Goal: Task Accomplishment & Management: Manage account settings

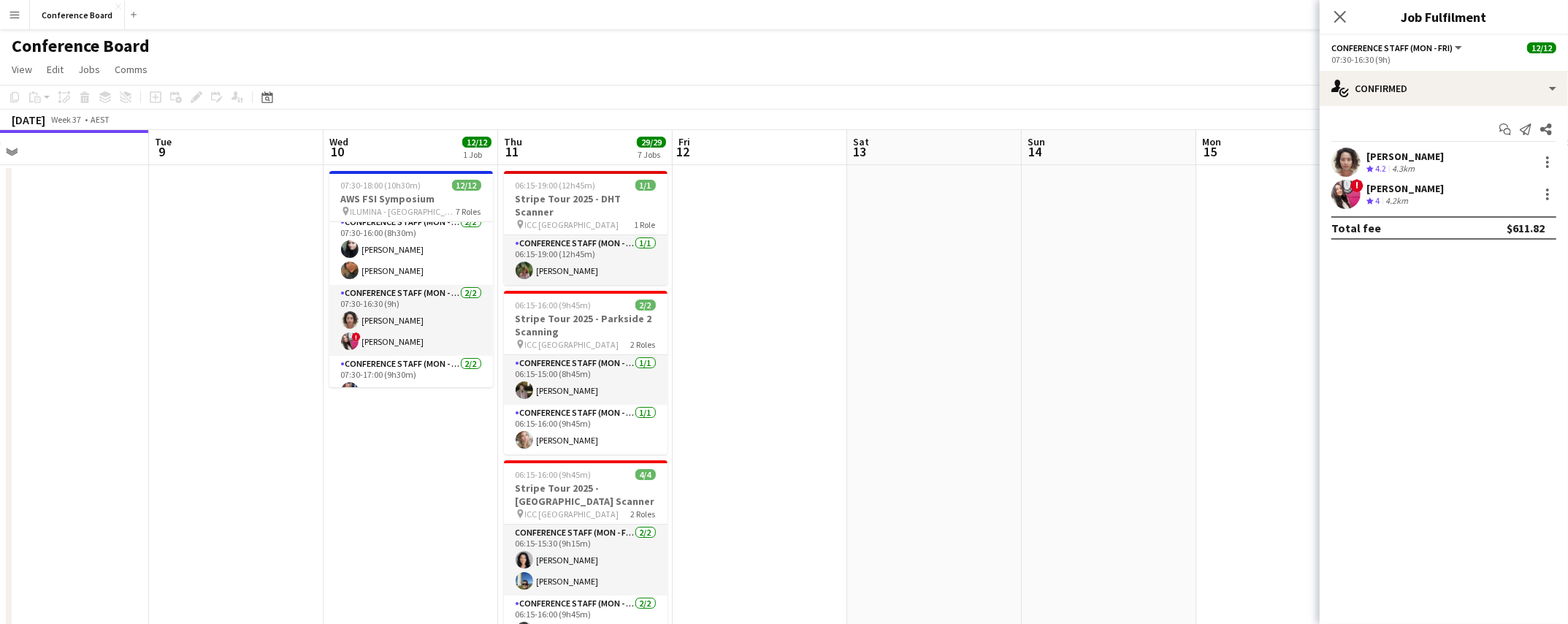
scroll to position [71, 0]
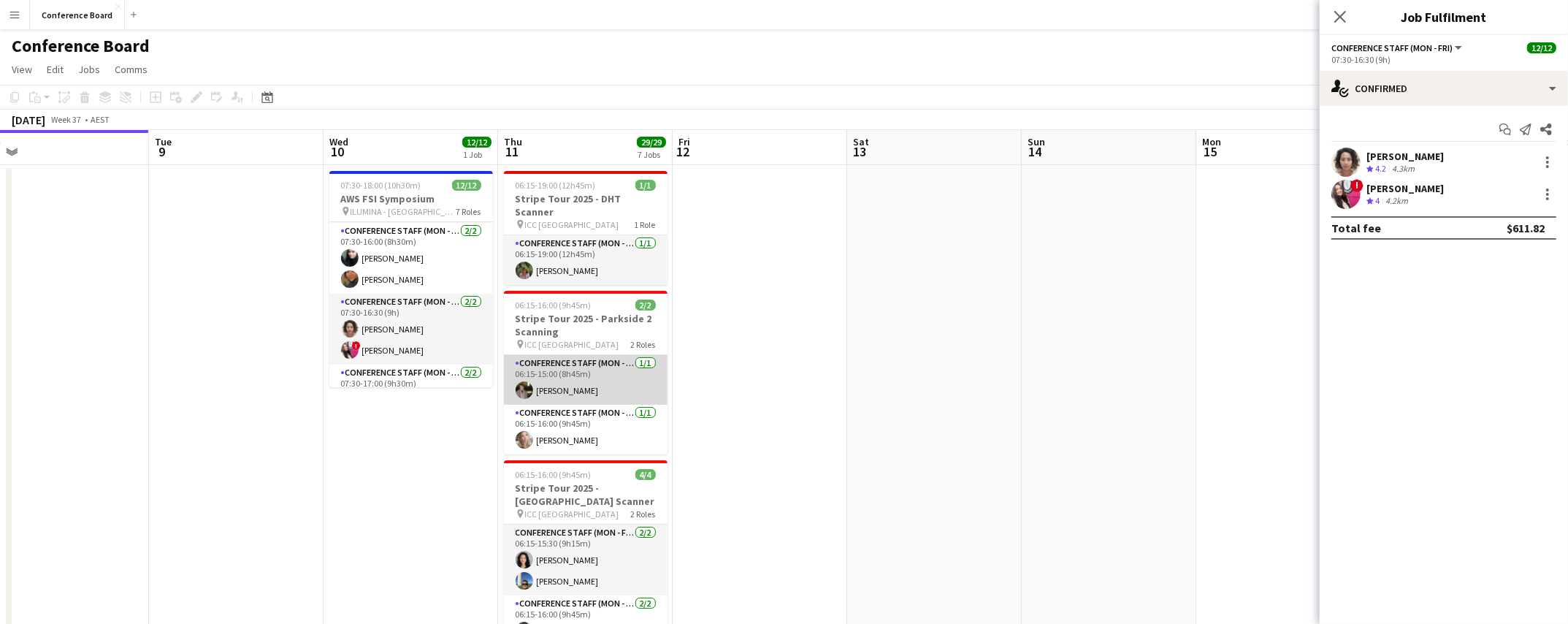
click at [539, 375] on app-card-role "Conference Staff (Mon - Fri) [DATE] 06:15-15:00 (8h45m) [PERSON_NAME]" at bounding box center [585, 380] width 164 height 50
click at [529, 383] on app-user-avatar at bounding box center [526, 391] width 18 height 18
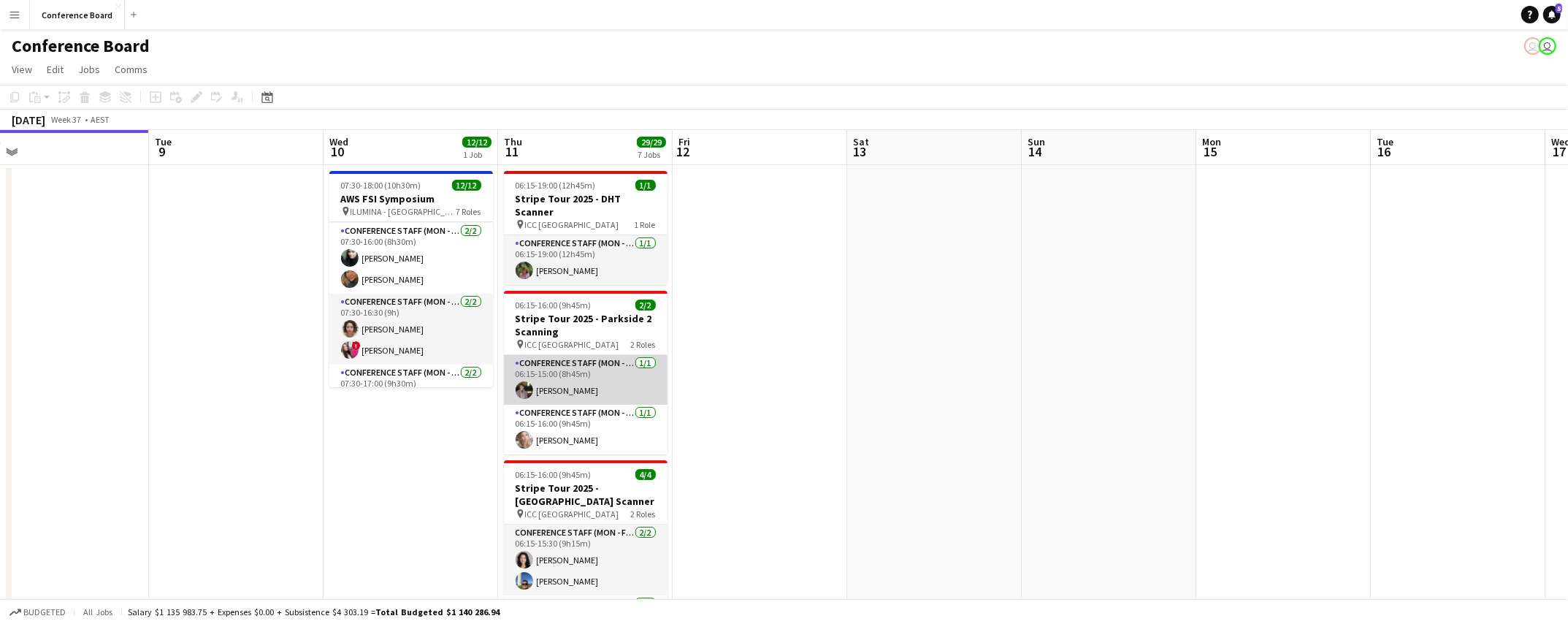
click at [528, 382] on app-user-avatar at bounding box center [524, 390] width 18 height 18
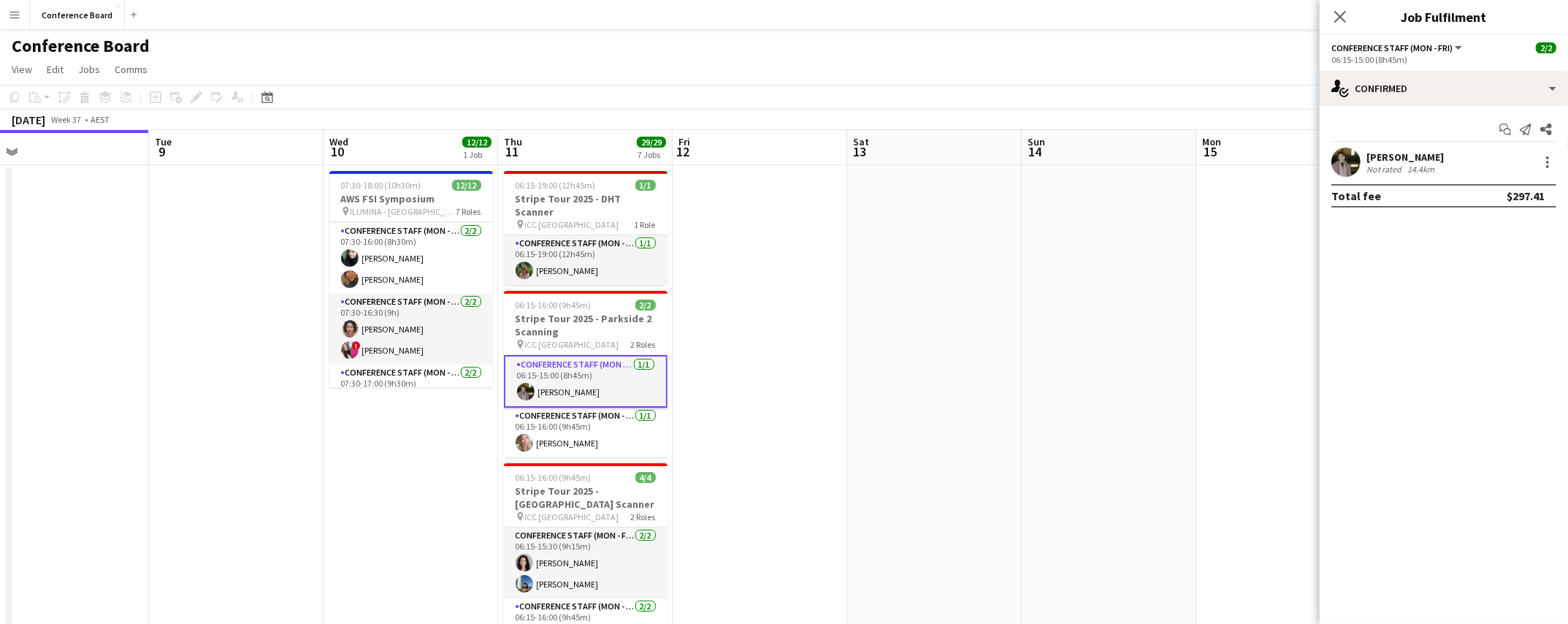
click at [1343, 161] on app-user-avatar at bounding box center [1346, 162] width 29 height 29
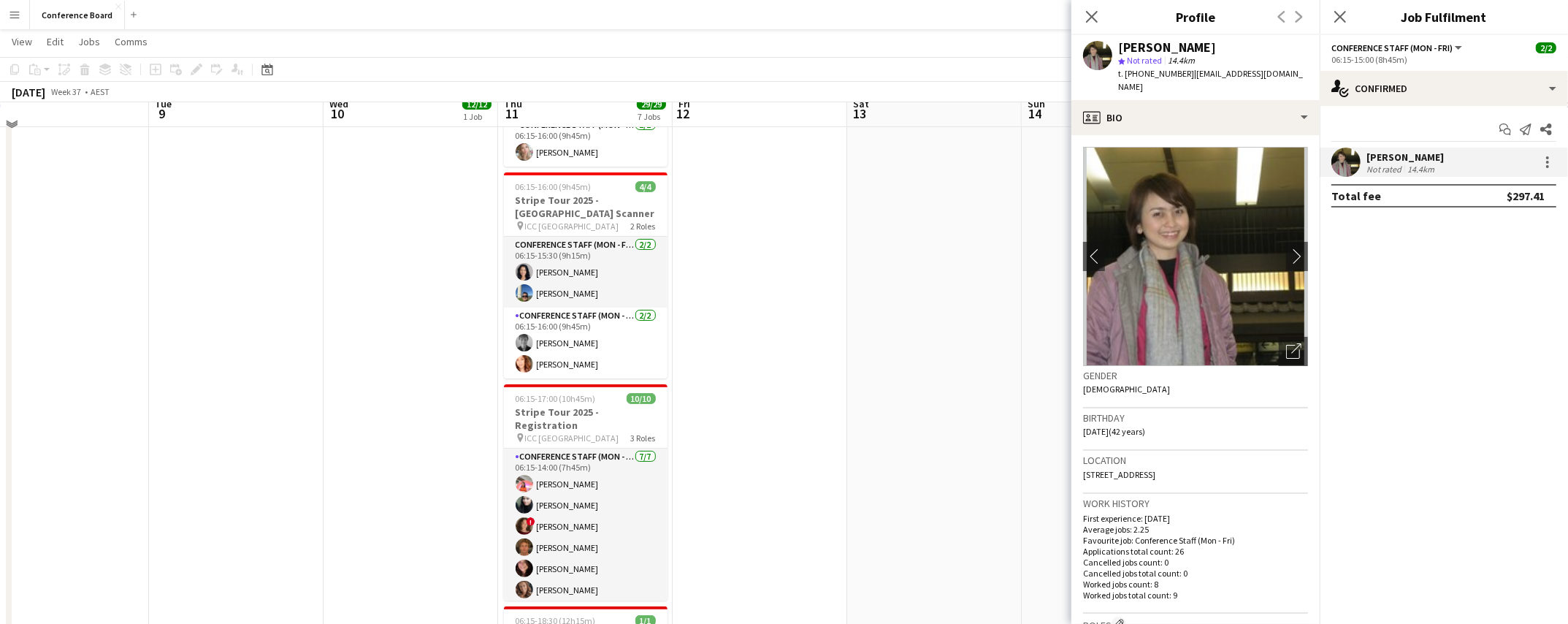
scroll to position [292, 0]
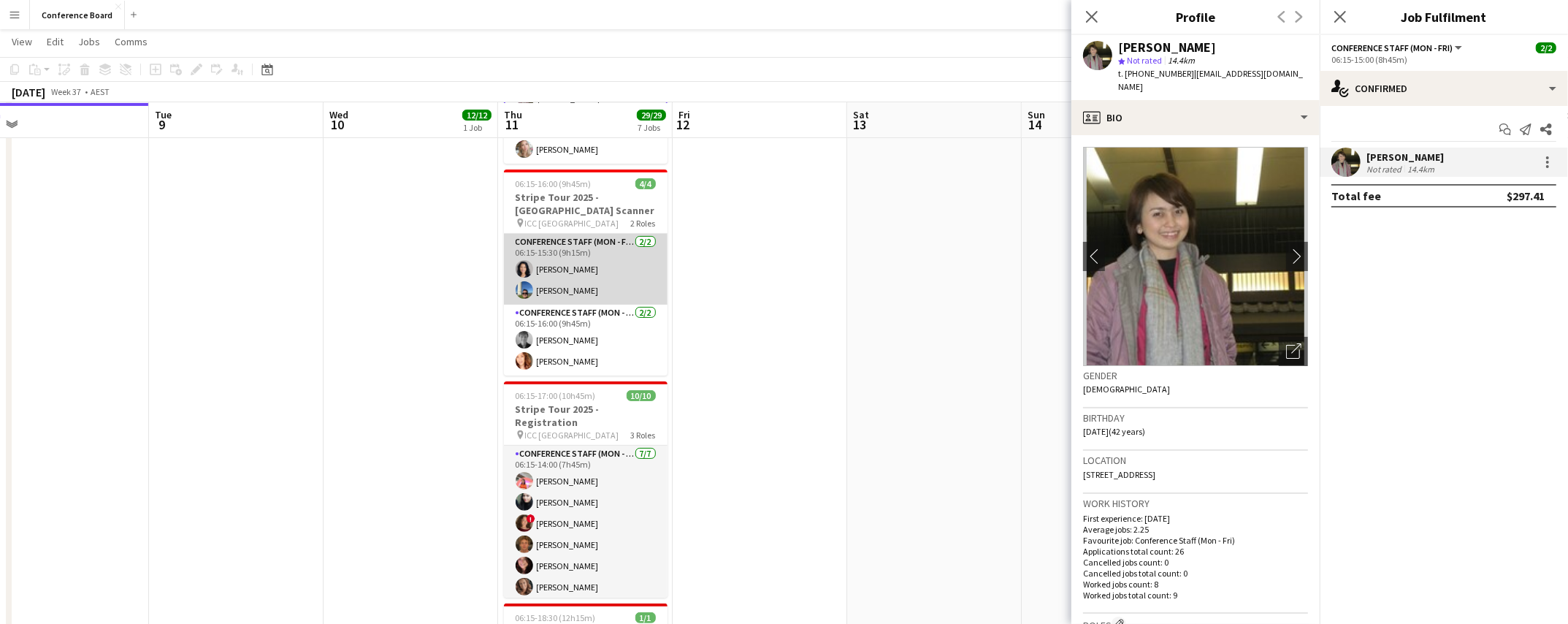
click at [567, 278] on app-card-role "Conference Staff (Mon - Fri) [DATE] 06:15-15:30 (9h15m) [PERSON_NAME] [PERSON_N…" at bounding box center [585, 268] width 164 height 71
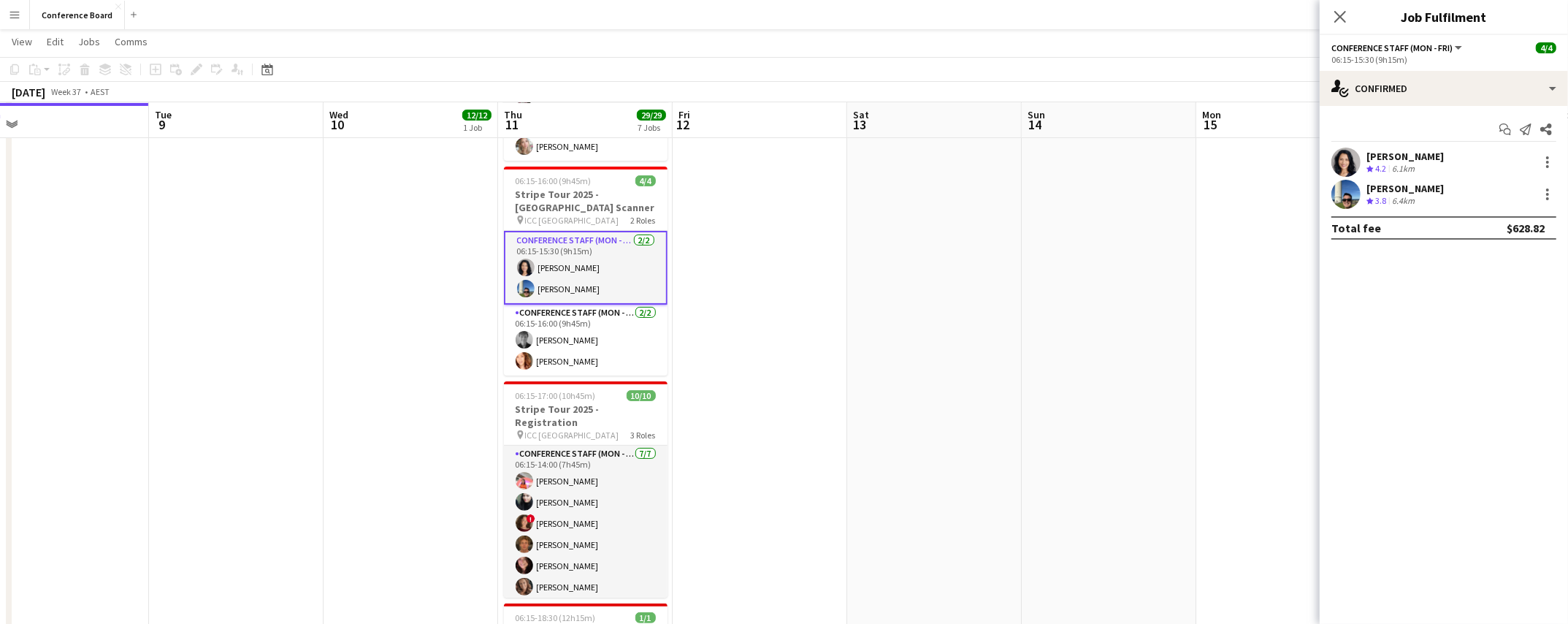
click at [1336, 198] on app-user-avatar at bounding box center [1346, 194] width 29 height 29
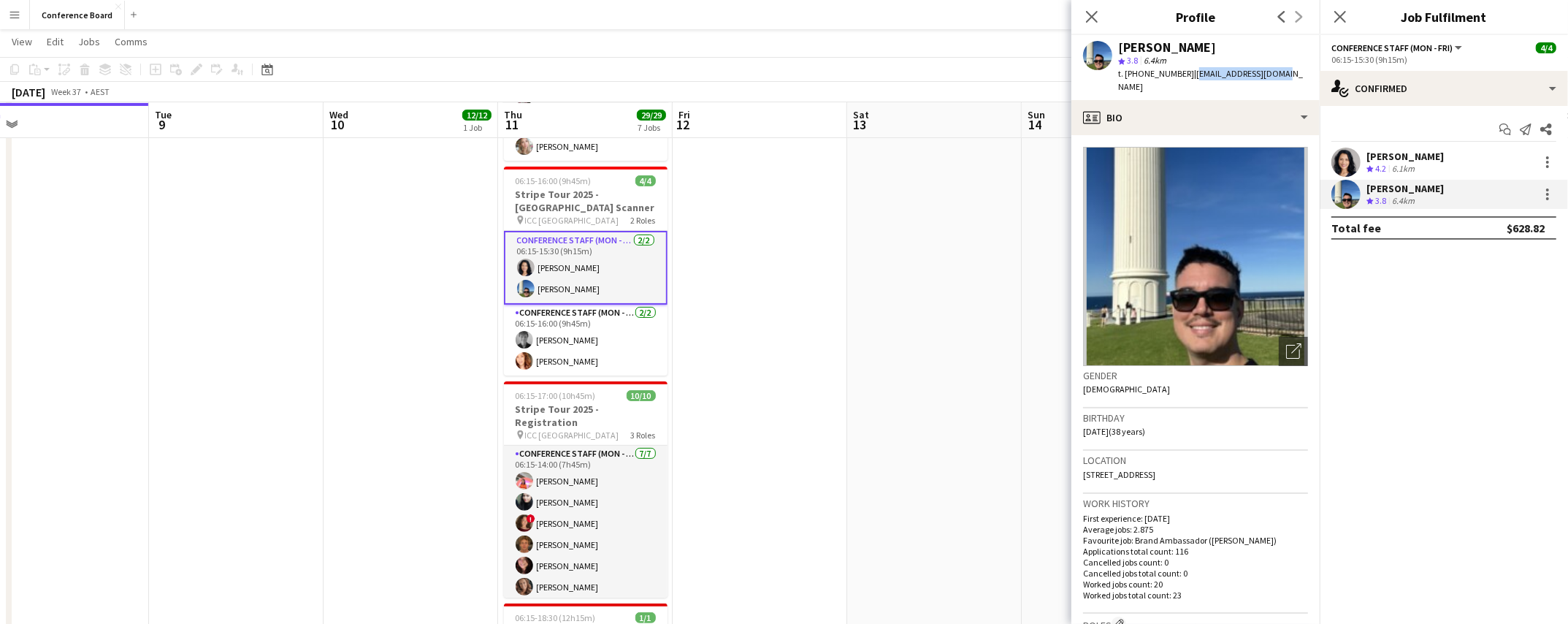
drag, startPoint x: 1183, startPoint y: 73, endPoint x: 1271, endPoint y: 78, distance: 88.1
click at [1271, 78] on div "[PERSON_NAME] 3.8 6.4km t. [PHONE_NUMBER] | [EMAIL_ADDRESS][DOMAIN_NAME]" at bounding box center [1196, 67] width 248 height 65
copy span "[EMAIL_ADDRESS][DOMAIN_NAME]"
